Goal: Task Accomplishment & Management: Use online tool/utility

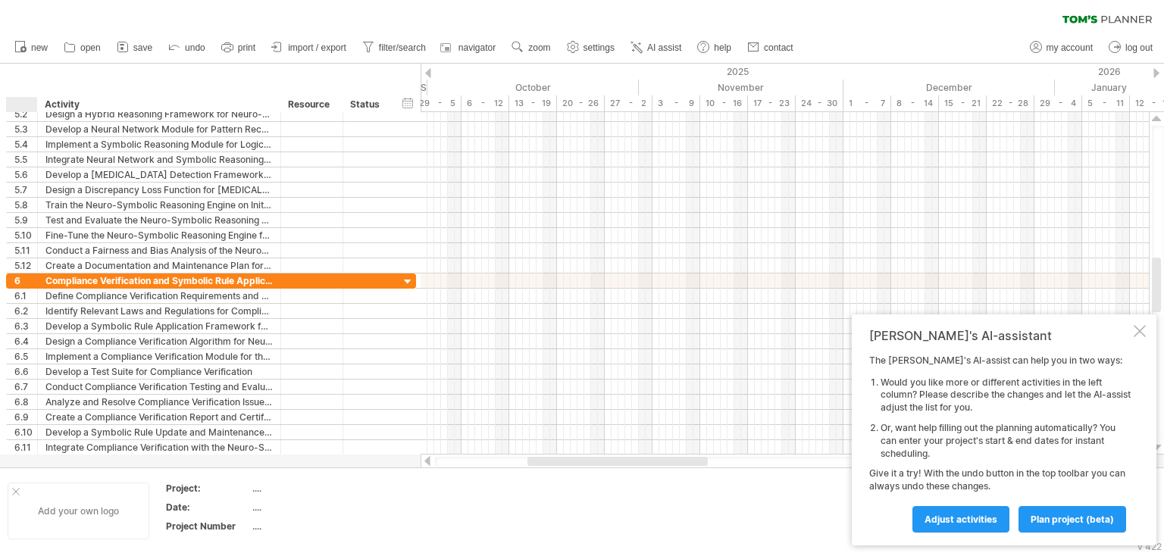
click at [15, 492] on div at bounding box center [16, 492] width 8 height 8
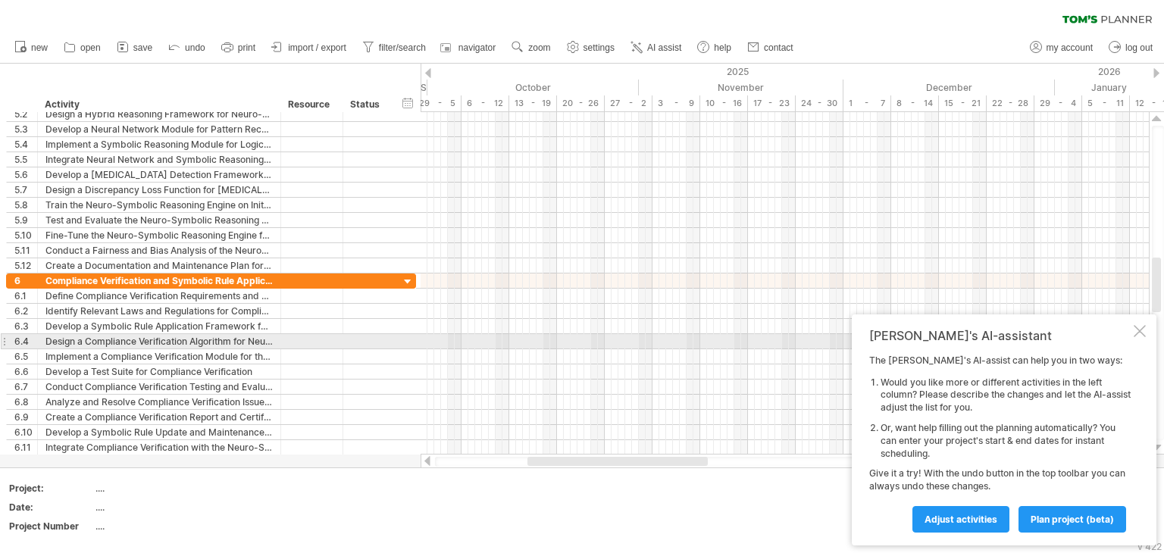
click at [1142, 336] on div at bounding box center [1139, 331] width 12 height 12
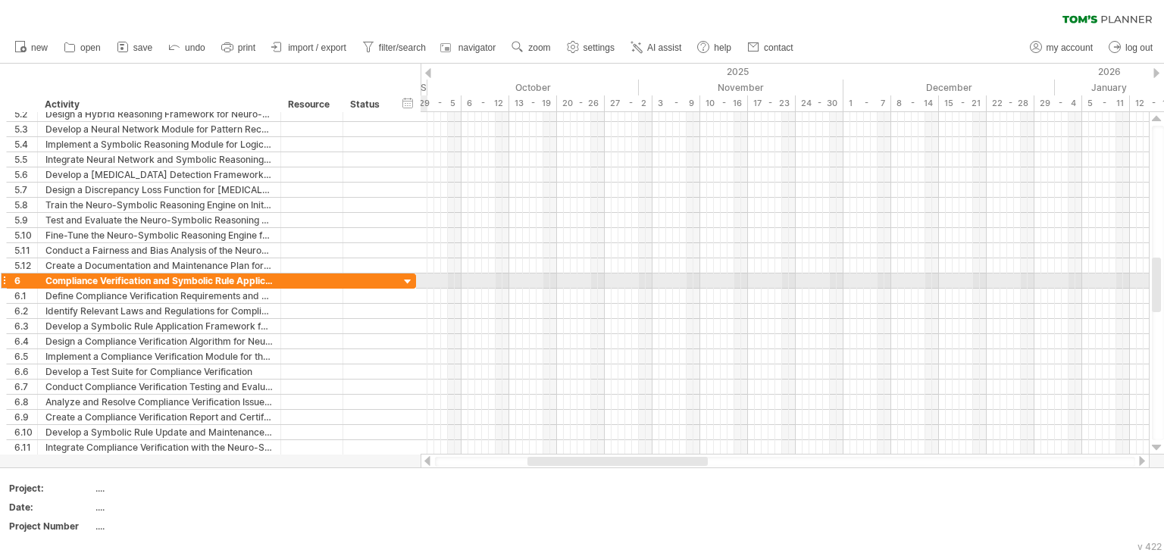
click at [409, 280] on div at bounding box center [408, 282] width 14 height 14
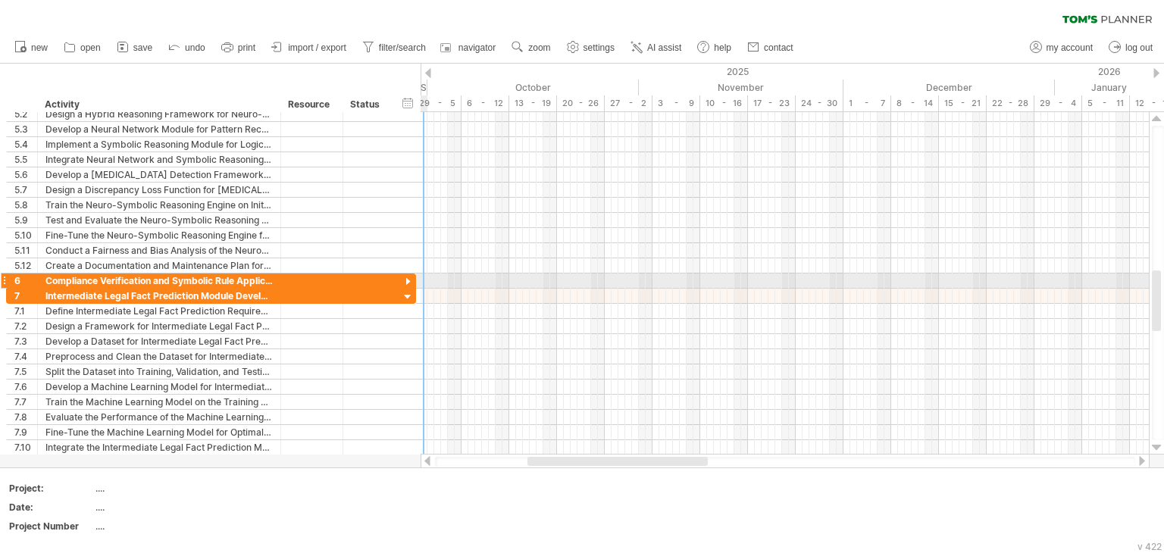
click at [408, 280] on div at bounding box center [408, 282] width 14 height 14
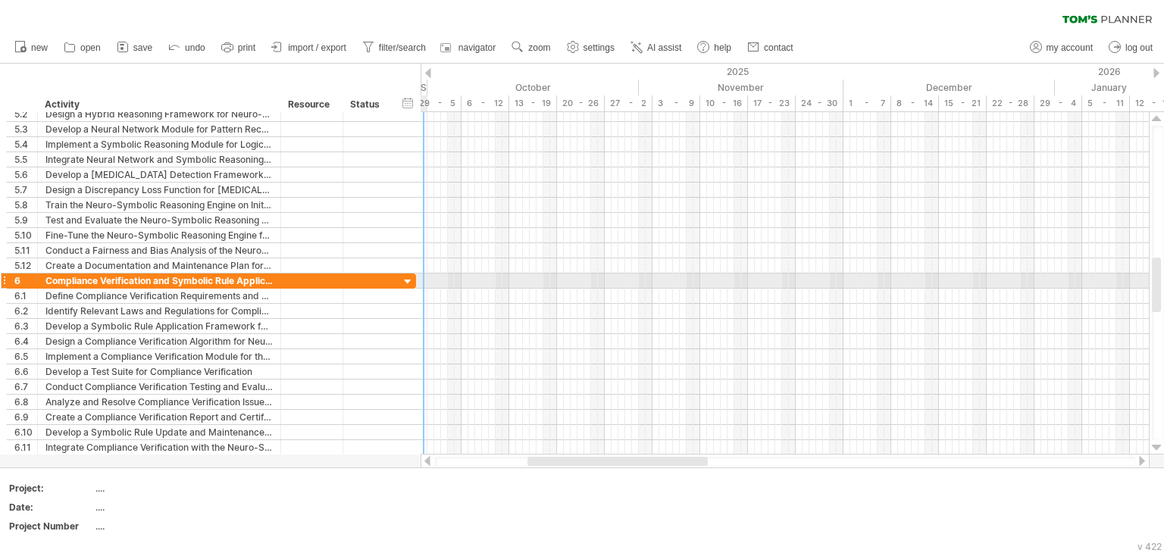
click at [408, 280] on div at bounding box center [408, 282] width 14 height 14
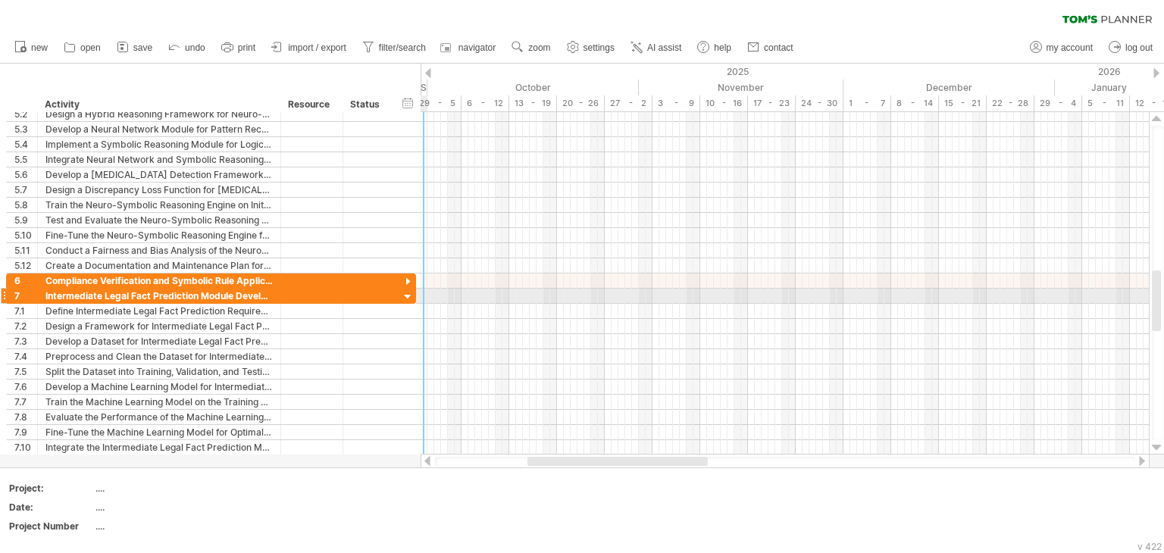
click at [408, 295] on div at bounding box center [408, 297] width 14 height 14
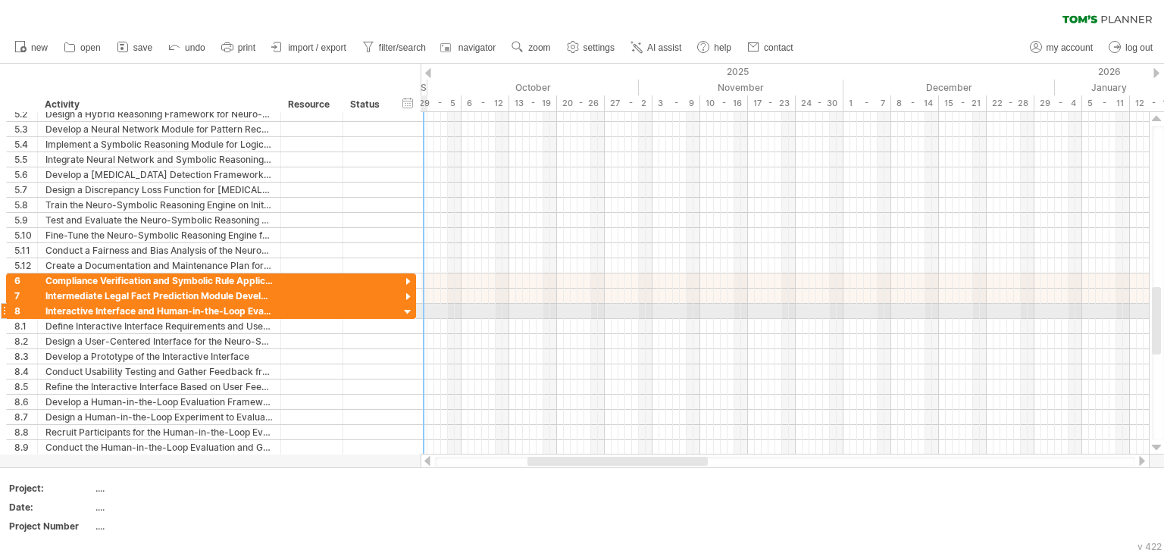
click at [406, 308] on div at bounding box center [408, 312] width 14 height 14
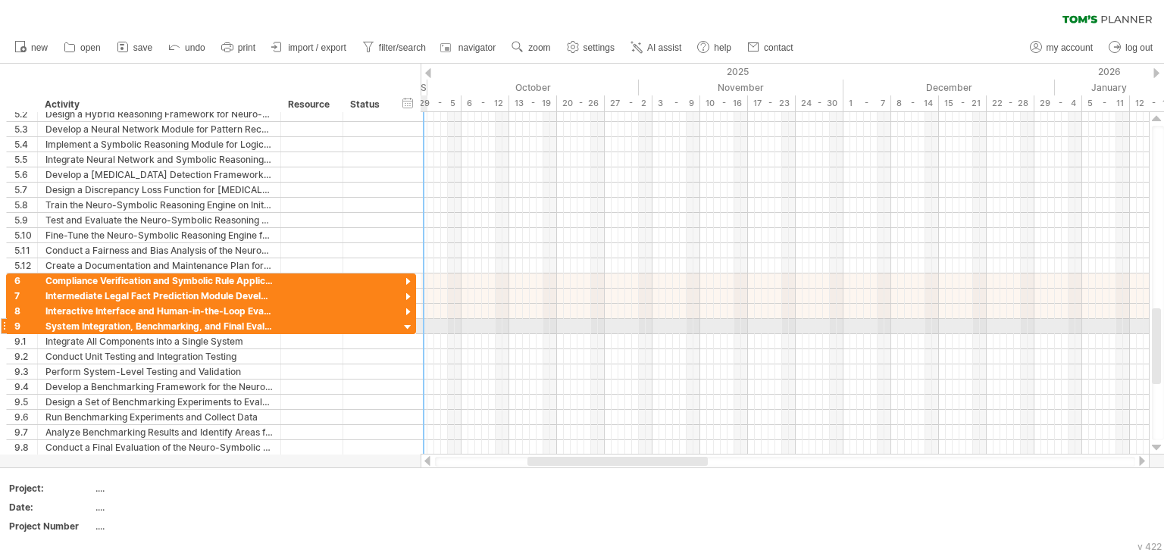
click at [405, 322] on div at bounding box center [408, 327] width 14 height 14
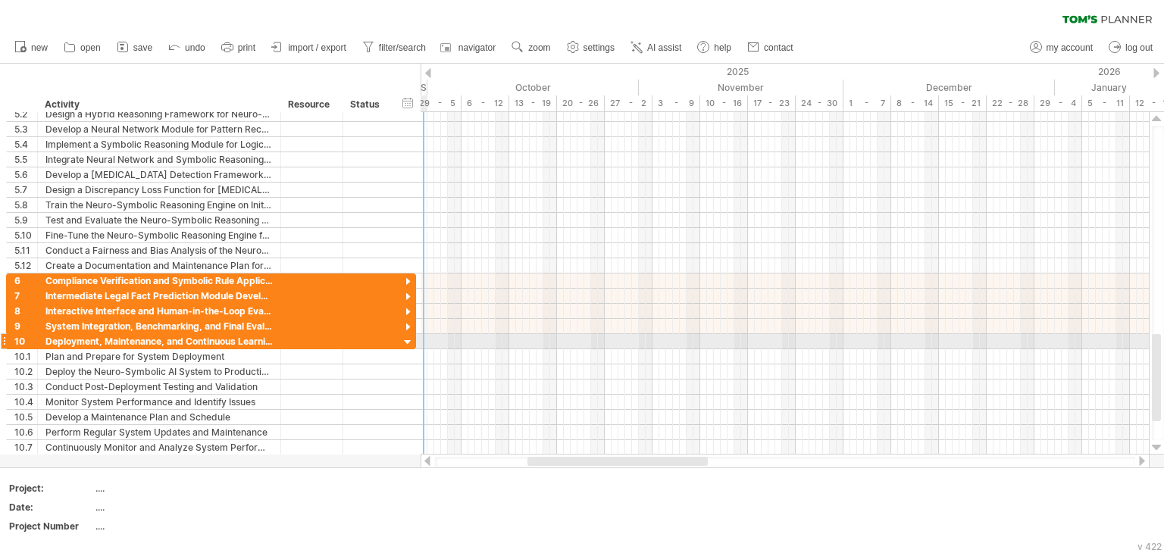
click at [404, 338] on div at bounding box center [408, 343] width 14 height 14
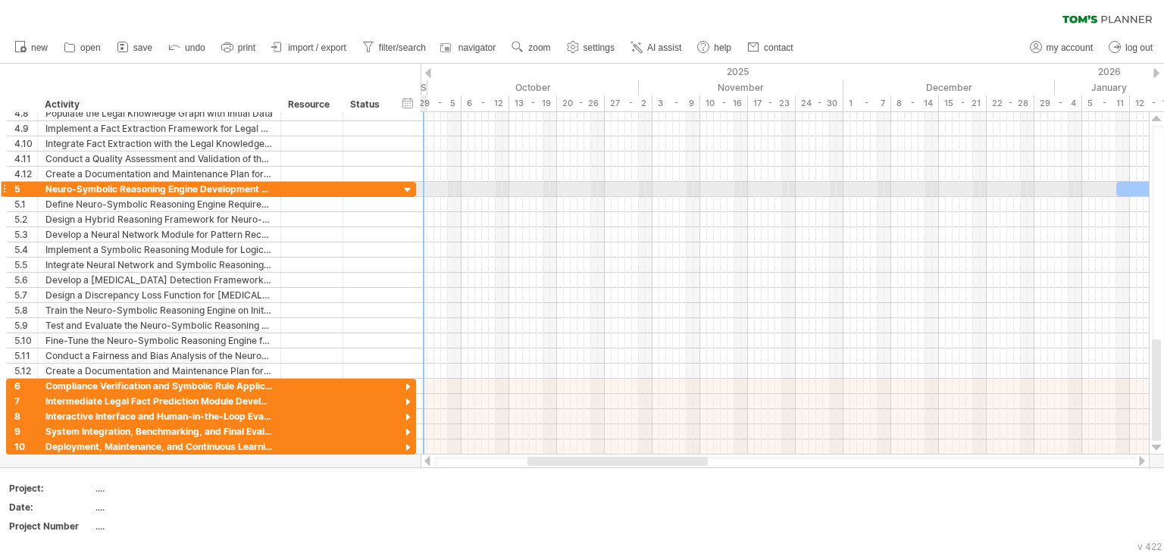
click at [402, 192] on div at bounding box center [408, 190] width 14 height 14
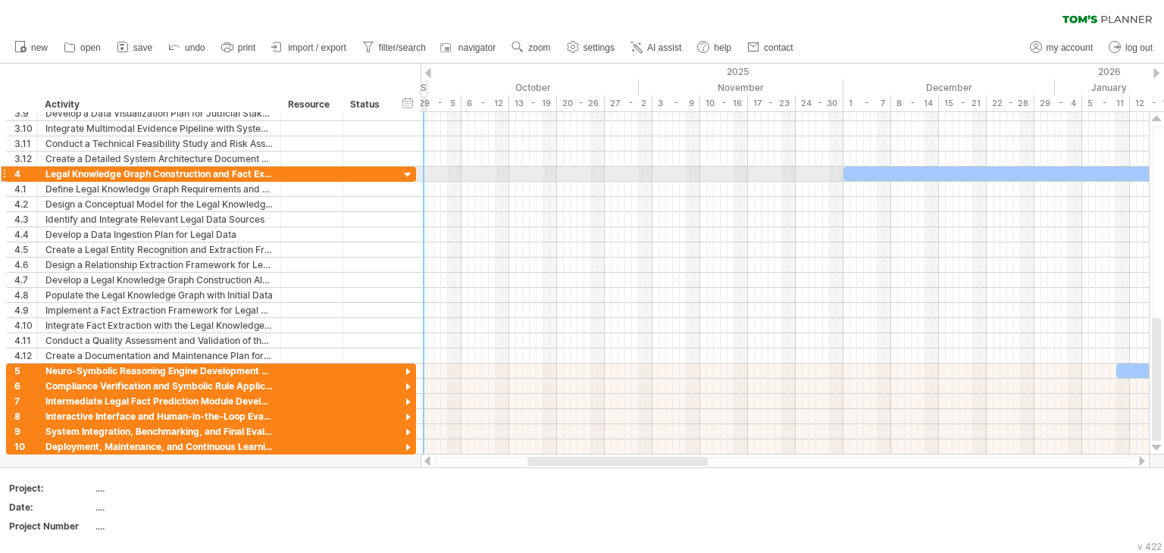
click at [408, 177] on div at bounding box center [408, 175] width 14 height 14
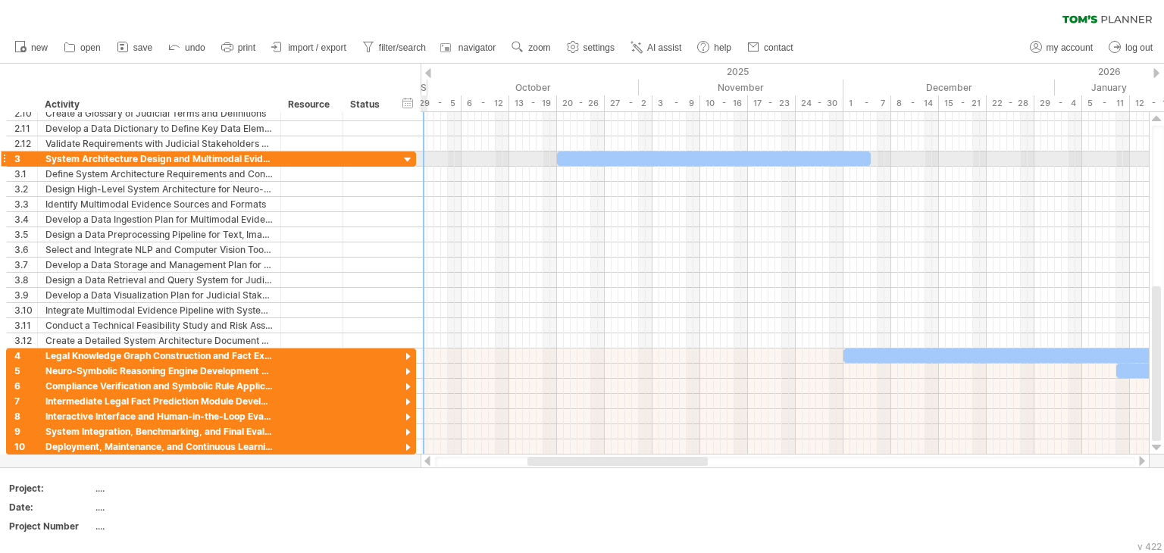
click at [405, 155] on div at bounding box center [408, 160] width 14 height 14
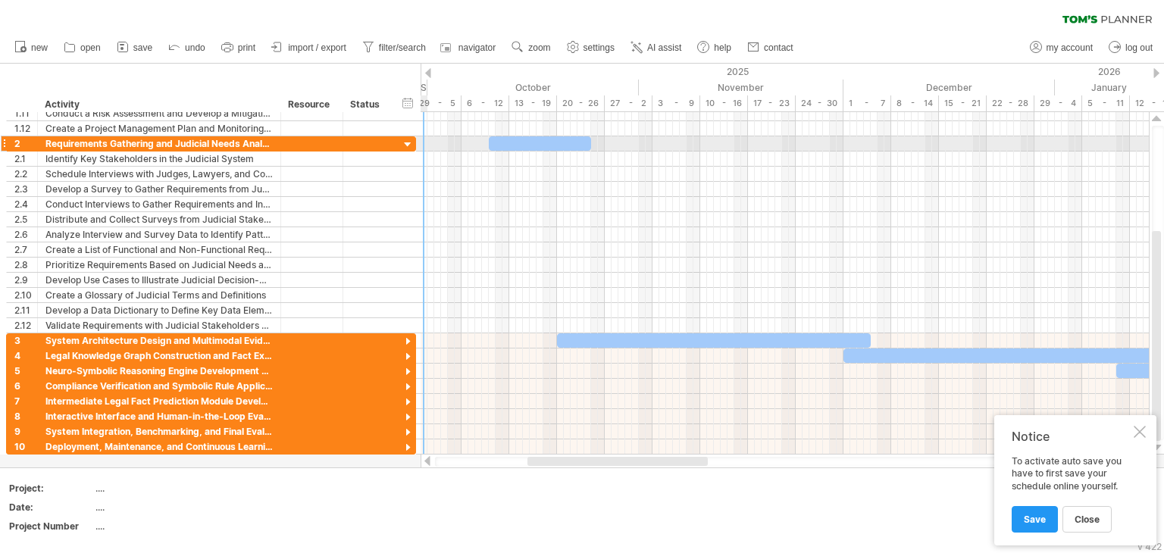
click at [407, 145] on div at bounding box center [408, 145] width 14 height 14
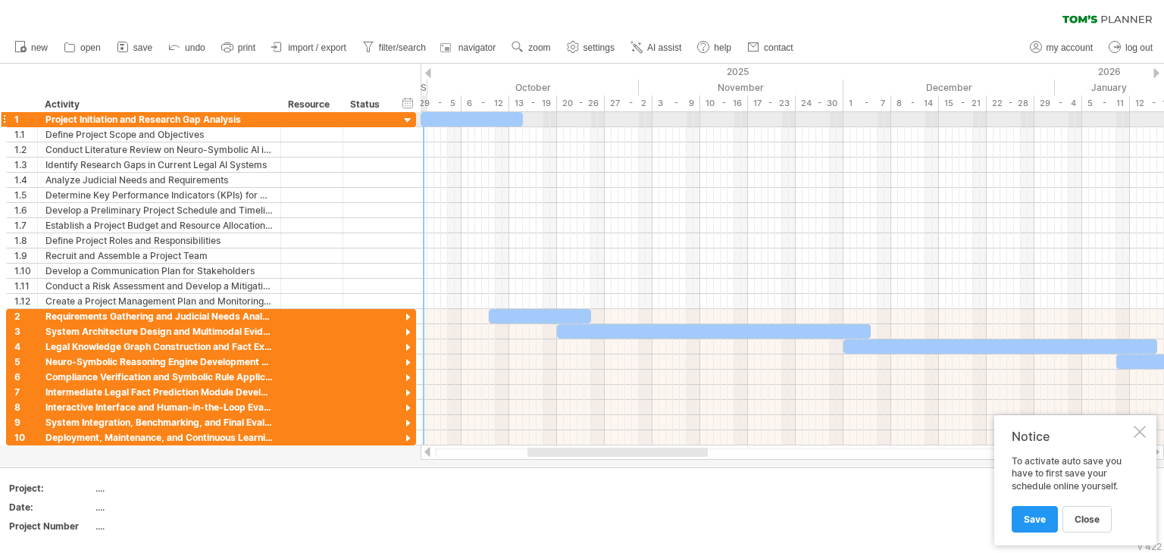
click at [408, 119] on div at bounding box center [408, 121] width 14 height 14
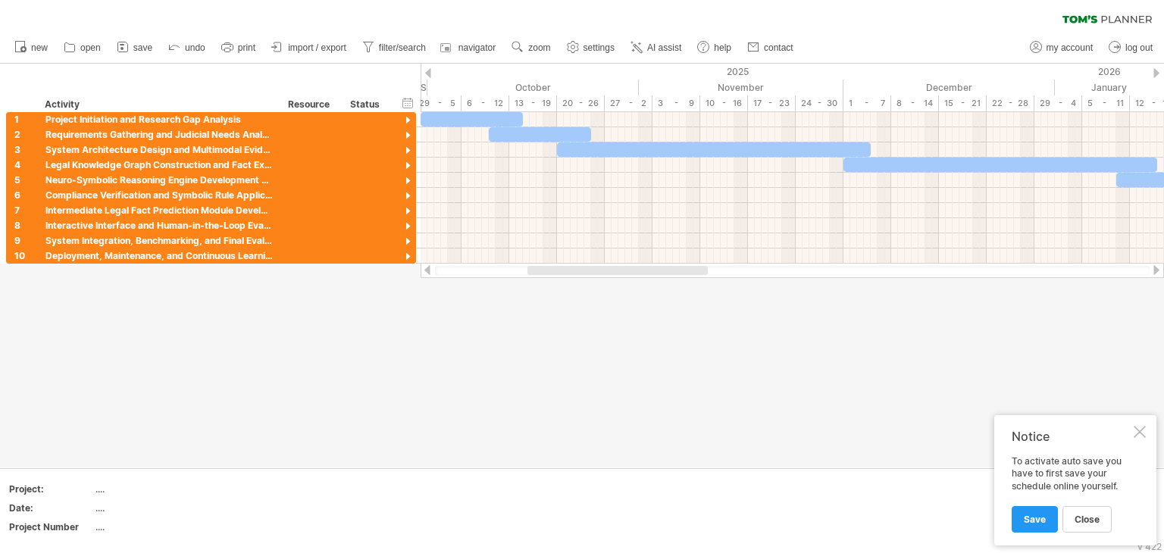
click at [1142, 432] on div at bounding box center [1139, 432] width 12 height 12
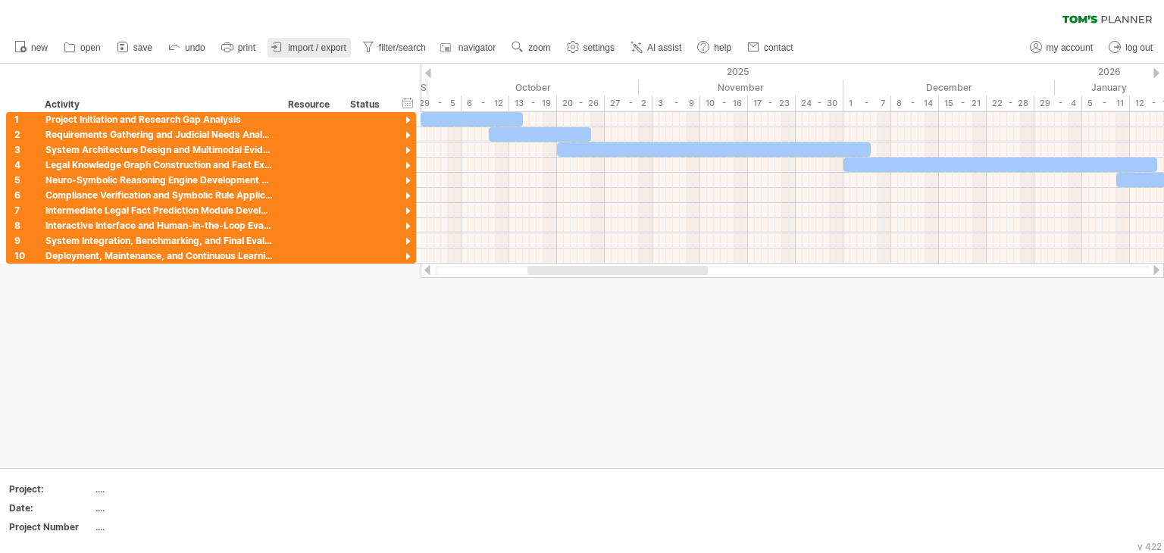
click at [315, 46] on span "import / export" at bounding box center [317, 47] width 58 height 11
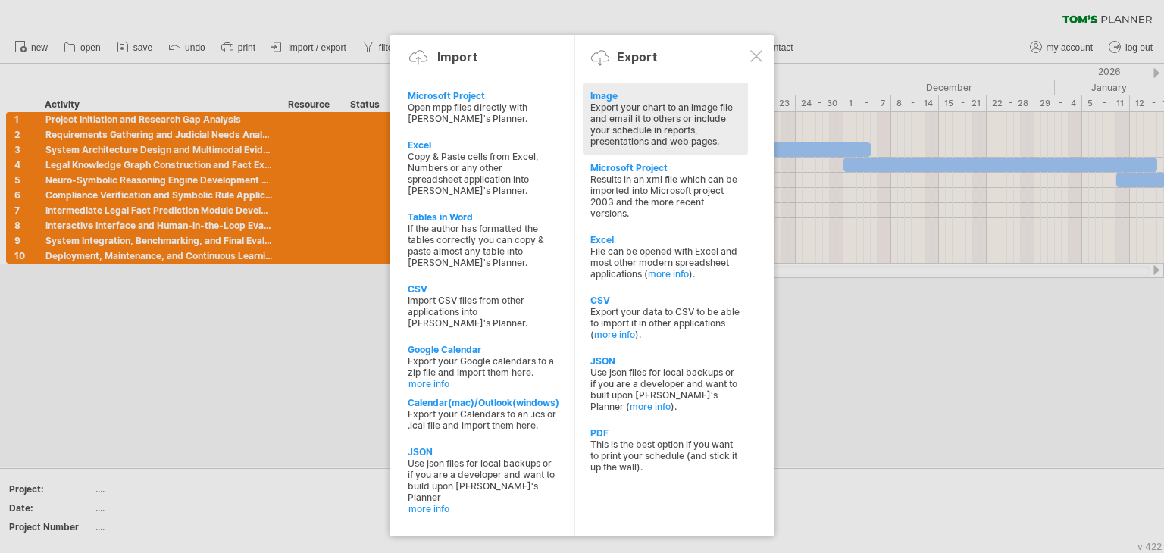
drag, startPoint x: 636, startPoint y: 258, endPoint x: 664, endPoint y: 128, distance: 132.4
click at [664, 128] on div "Image Export your chart to an image file and email it to others or include your…" at bounding box center [673, 299] width 183 height 432
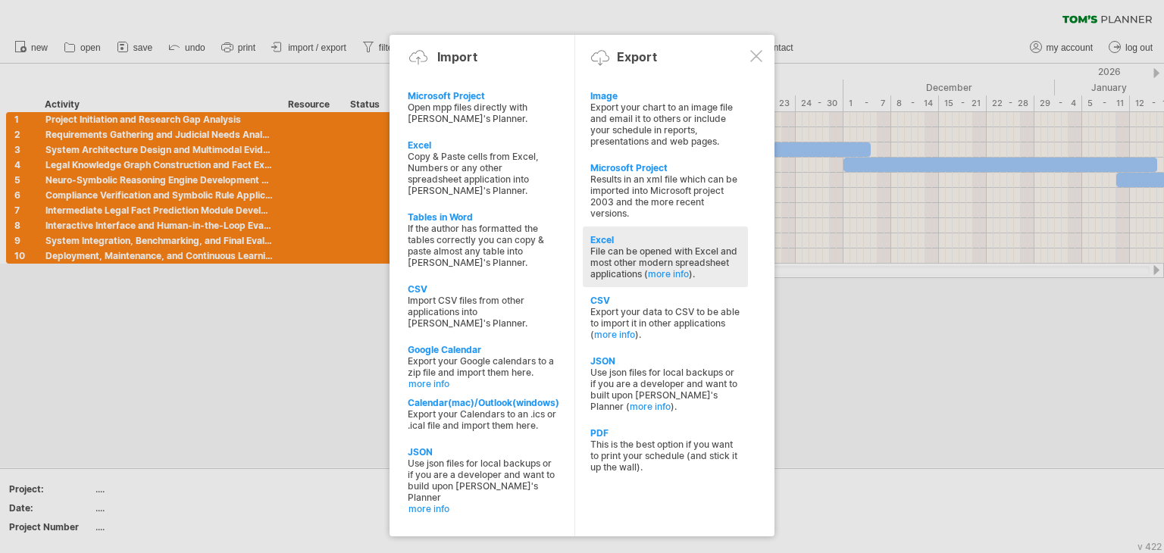
click at [616, 255] on div "File can be opened with Excel and most other modern spreadsheet applications ( …" at bounding box center [665, 262] width 150 height 34
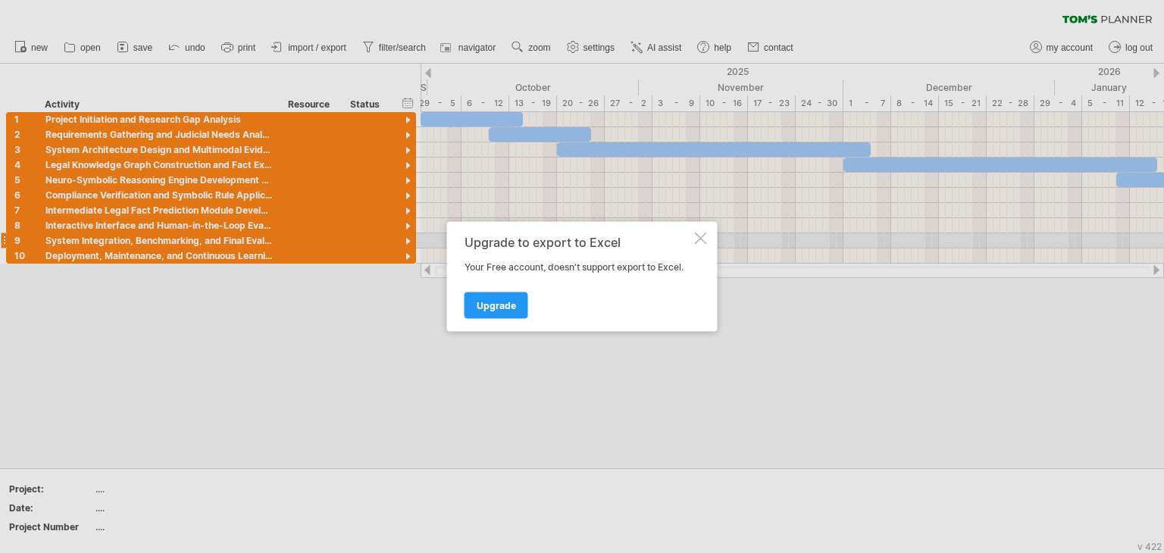
click at [699, 237] on div at bounding box center [701, 239] width 12 height 12
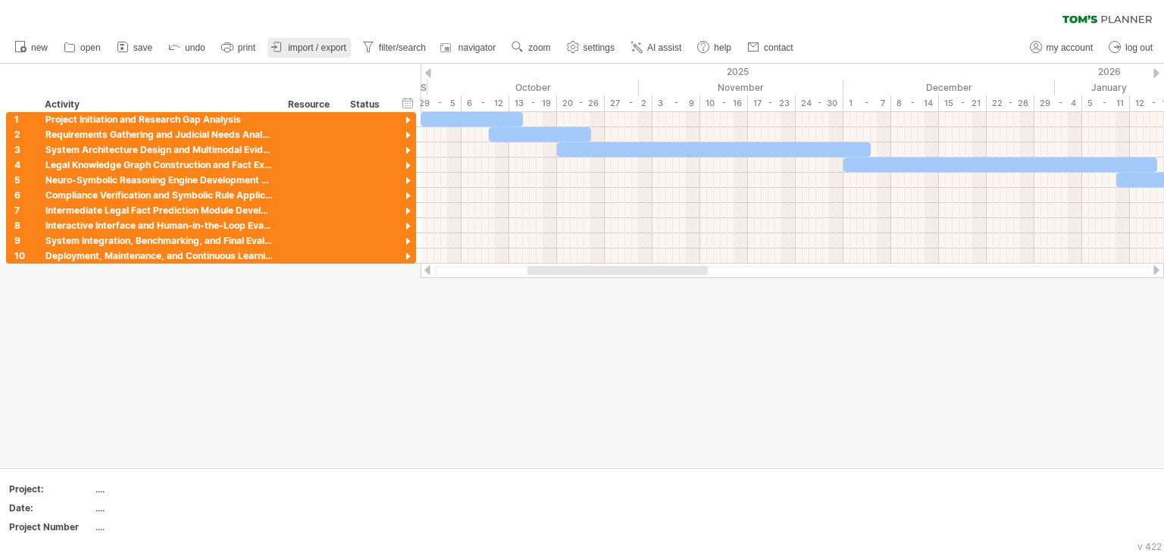
click at [330, 40] on link "import / export" at bounding box center [308, 48] width 83 height 20
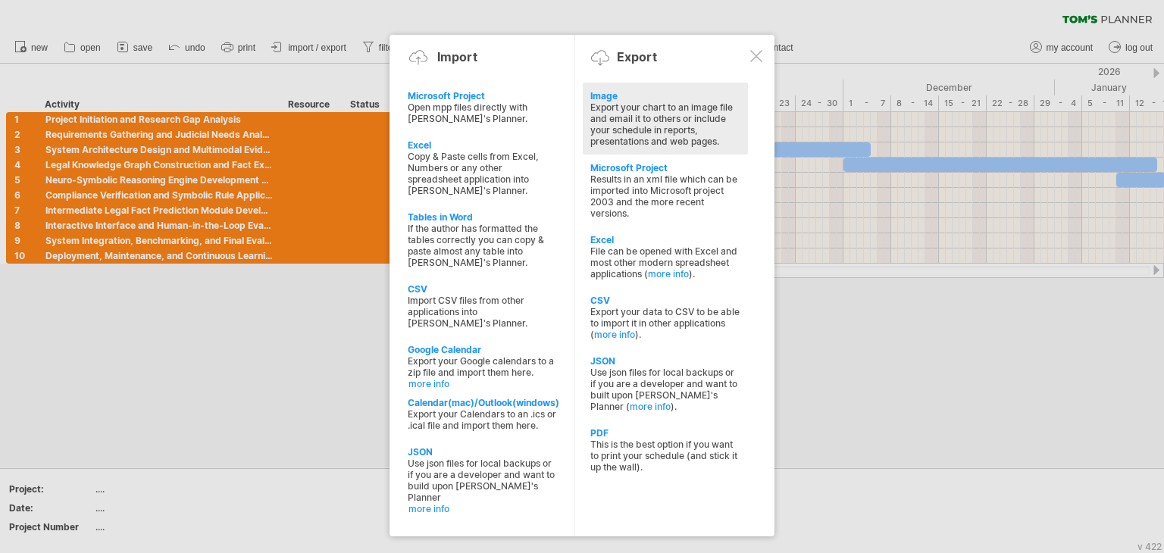
click at [683, 112] on div "Export your chart to an image file and email it to others or include your sched…" at bounding box center [665, 124] width 150 height 45
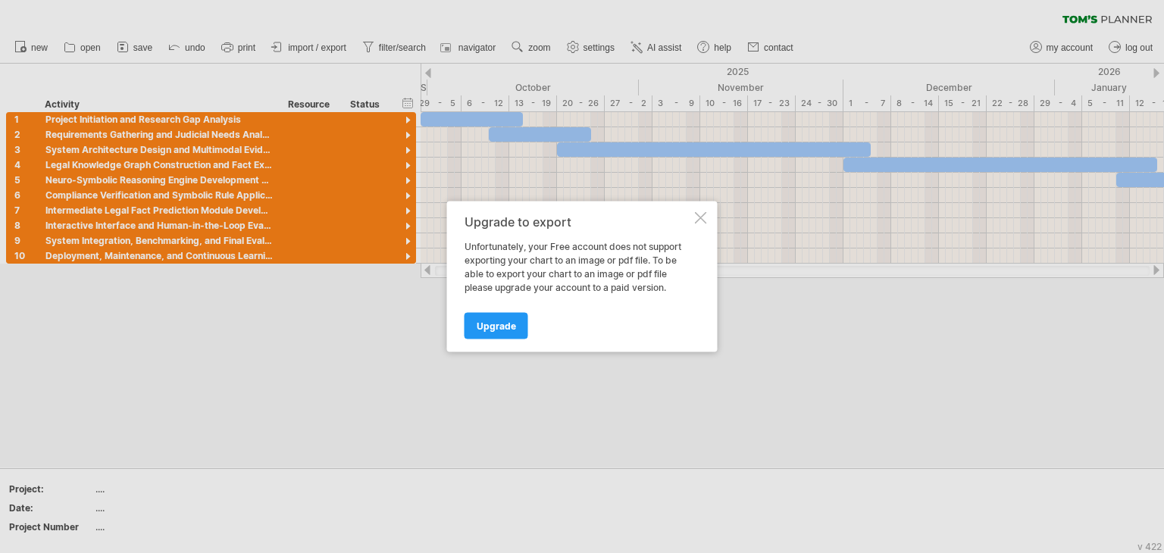
click at [697, 225] on div "Upgrade to export Unfortunately, your Free account does not support exporting y…" at bounding box center [582, 277] width 270 height 151
click at [702, 220] on div at bounding box center [701, 218] width 12 height 12
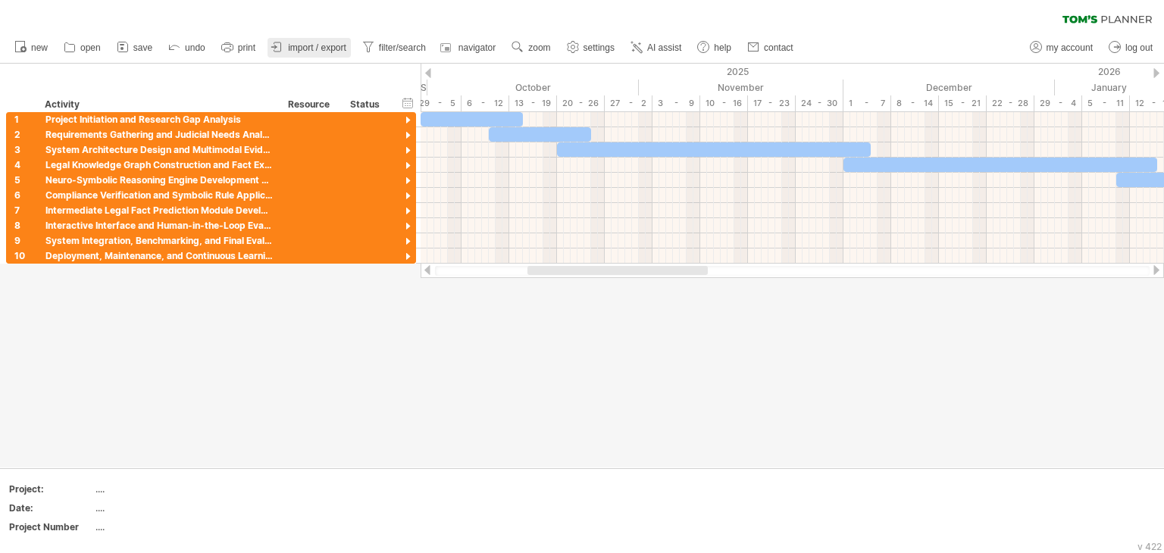
click at [336, 50] on span "import / export" at bounding box center [317, 47] width 58 height 11
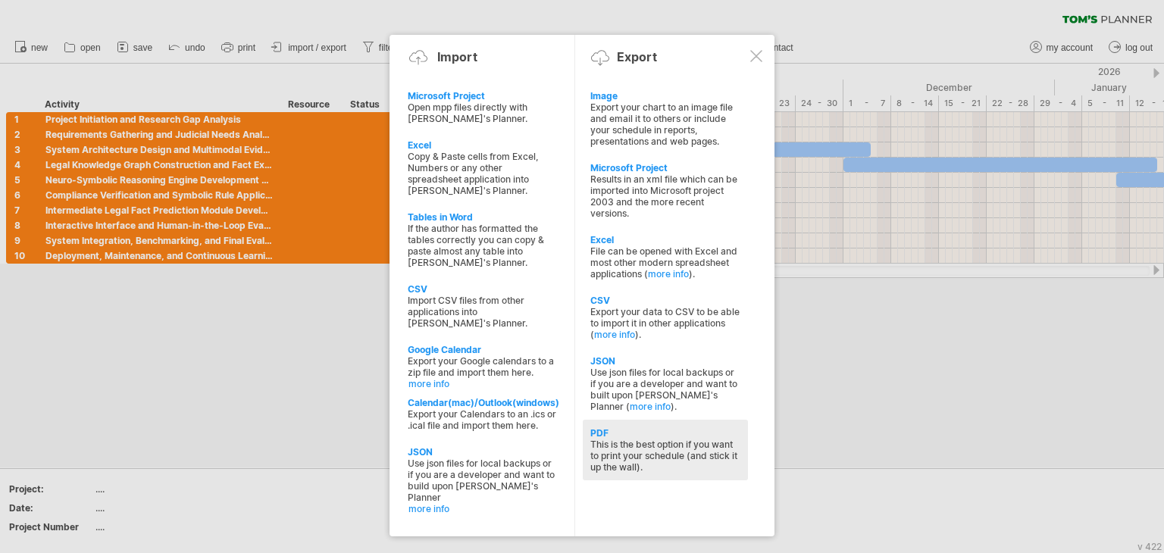
click at [649, 446] on div "This is the best option if you want to print your schedule (and stick it up the…" at bounding box center [665, 456] width 150 height 34
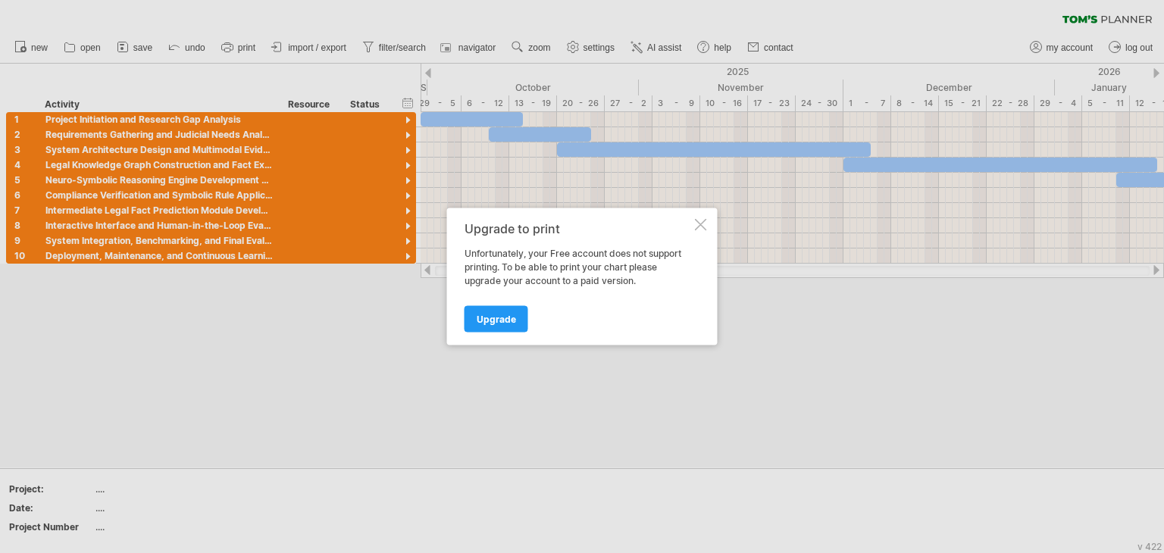
click at [703, 224] on div at bounding box center [701, 225] width 12 height 12
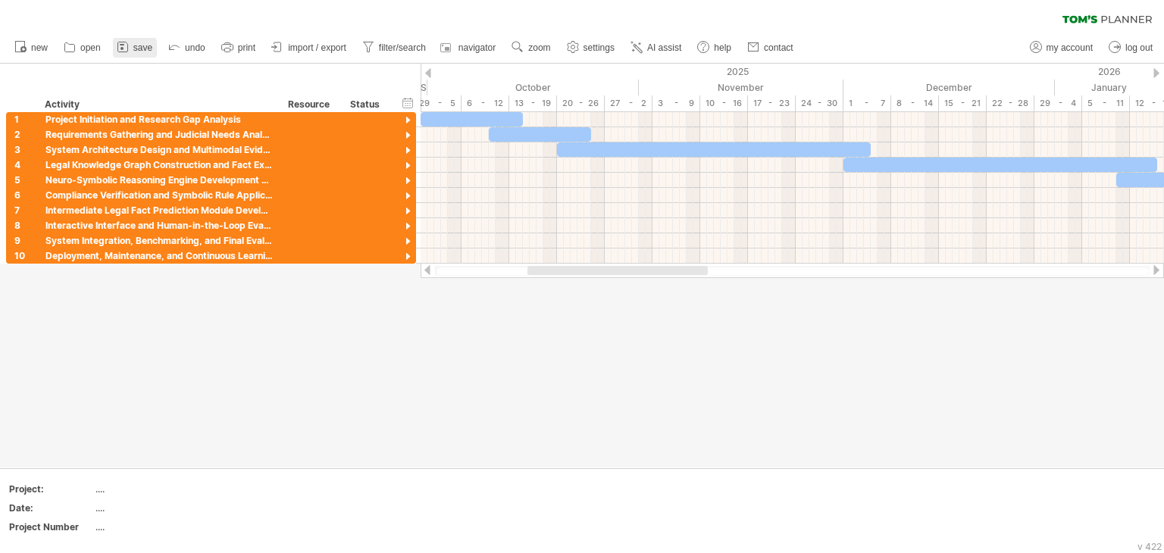
click at [136, 43] on span "save" at bounding box center [142, 47] width 19 height 11
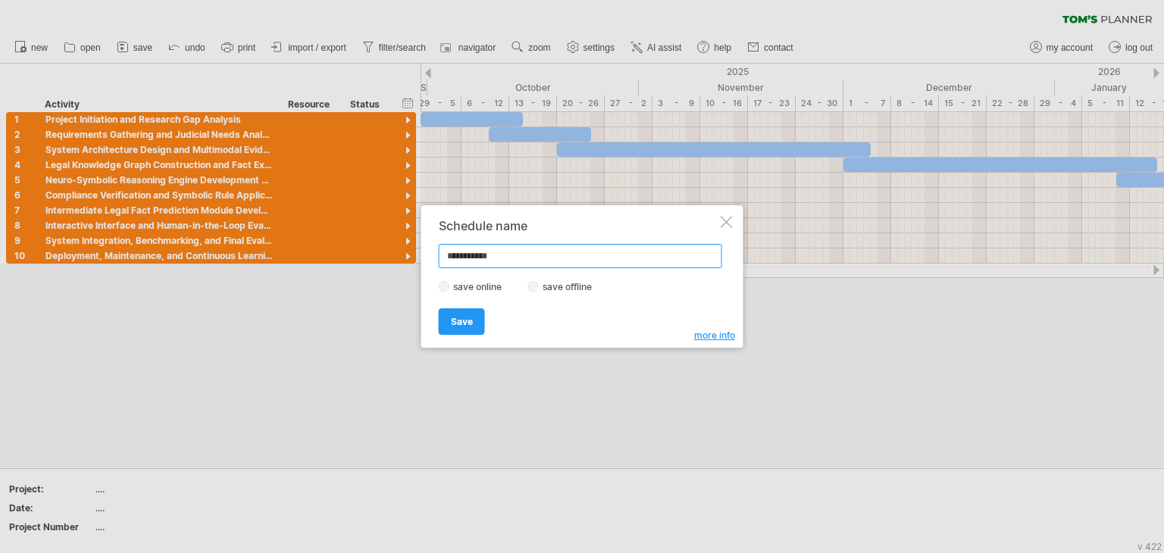
click at [527, 265] on input "**********" at bounding box center [580, 256] width 283 height 24
type input "*"
type input "**********"
click at [467, 317] on span "Save" at bounding box center [462, 321] width 22 height 11
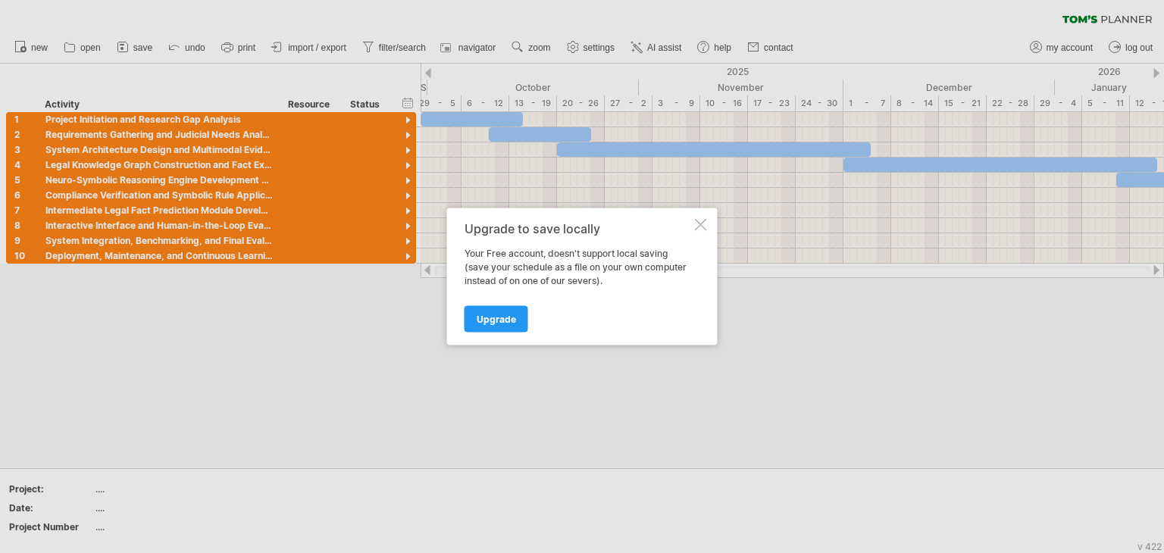
click at [702, 225] on div at bounding box center [701, 225] width 12 height 12
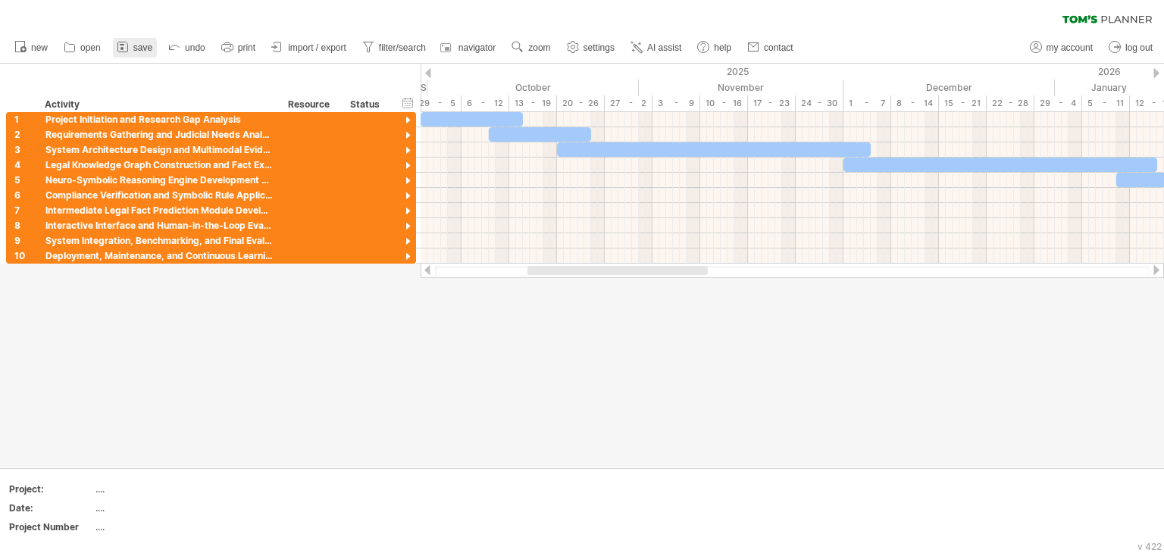
click at [136, 52] on span "save" at bounding box center [142, 47] width 19 height 11
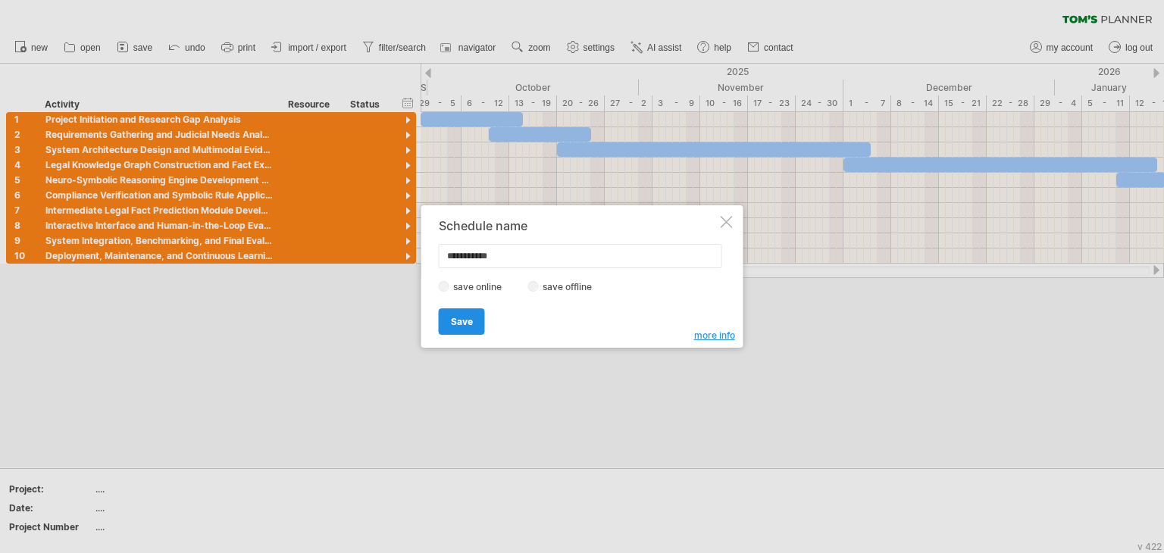
click at [461, 311] on link "Save" at bounding box center [462, 321] width 46 height 27
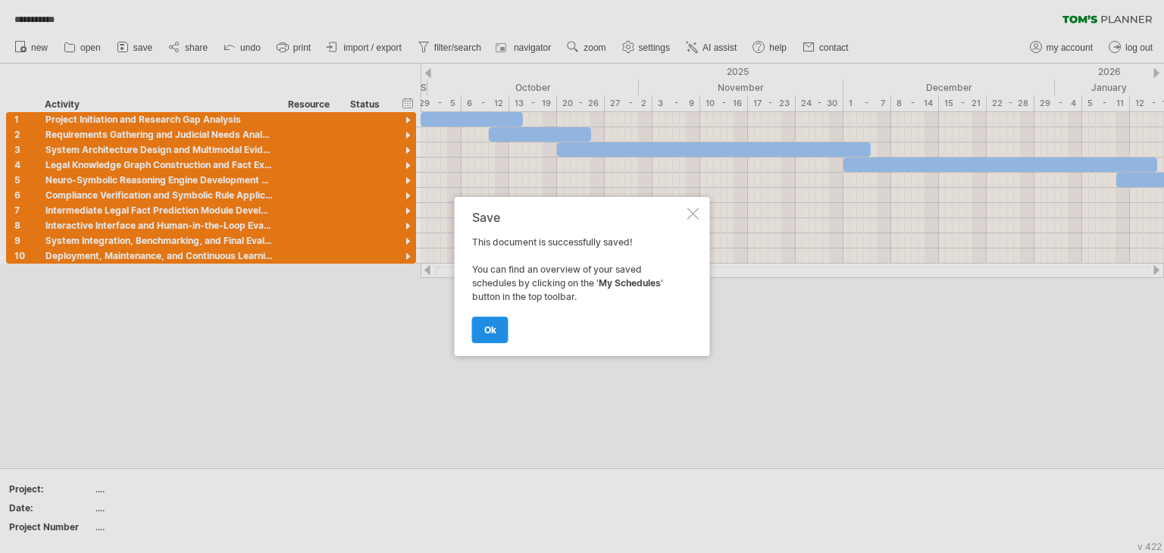
click at [495, 335] on span "ok" at bounding box center [490, 329] width 12 height 11
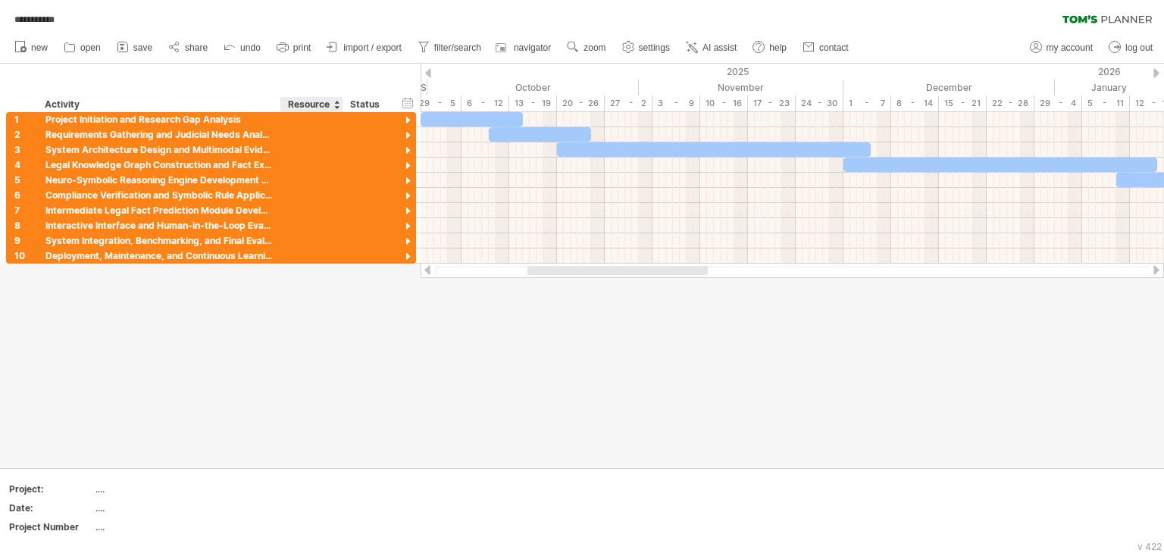
click at [327, 382] on div at bounding box center [582, 266] width 1164 height 404
click at [185, 52] on link "share" at bounding box center [188, 48] width 48 height 20
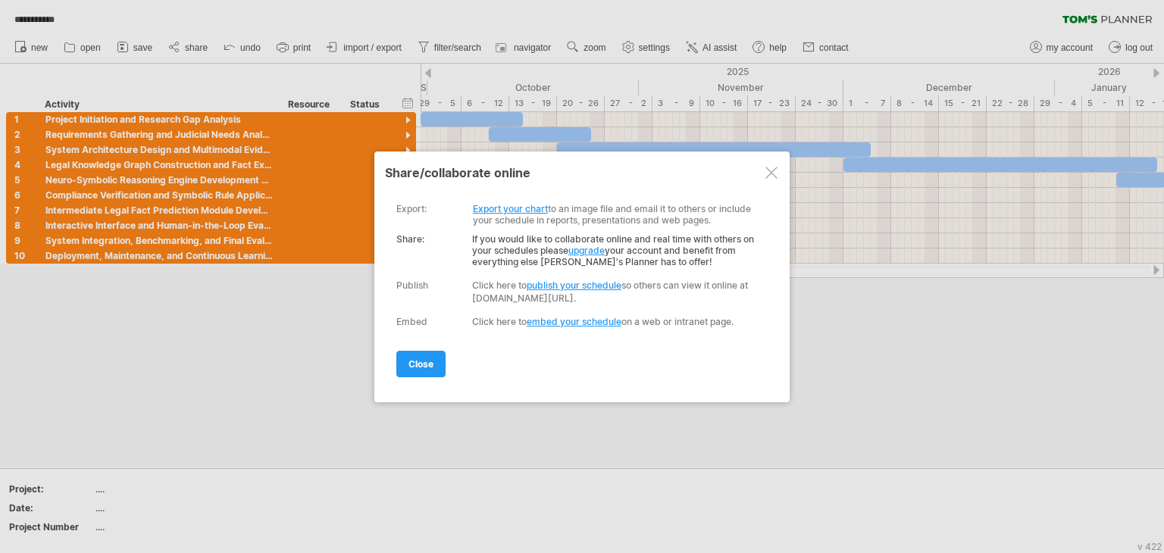
click at [777, 170] on div at bounding box center [771, 173] width 12 height 12
